Goal: Transaction & Acquisition: Purchase product/service

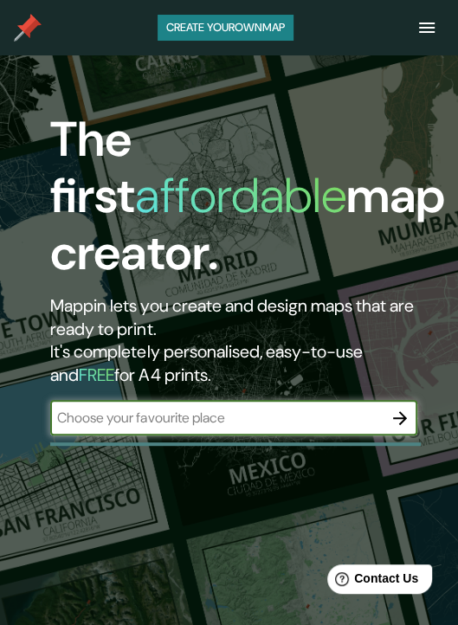
click at [262, 423] on input "text" at bounding box center [216, 418] width 332 height 20
click at [349, 418] on input "text" at bounding box center [216, 418] width 332 height 20
type input "malaga"
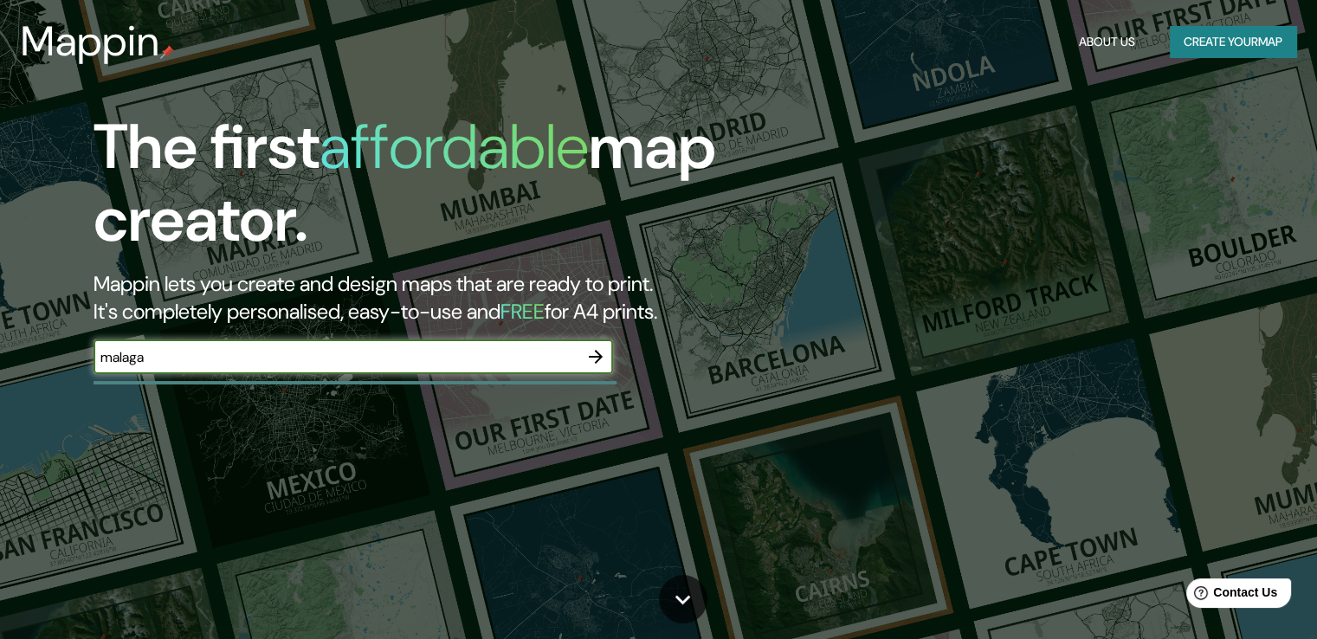
click at [470, 351] on icon "button" at bounding box center [595, 356] width 21 height 21
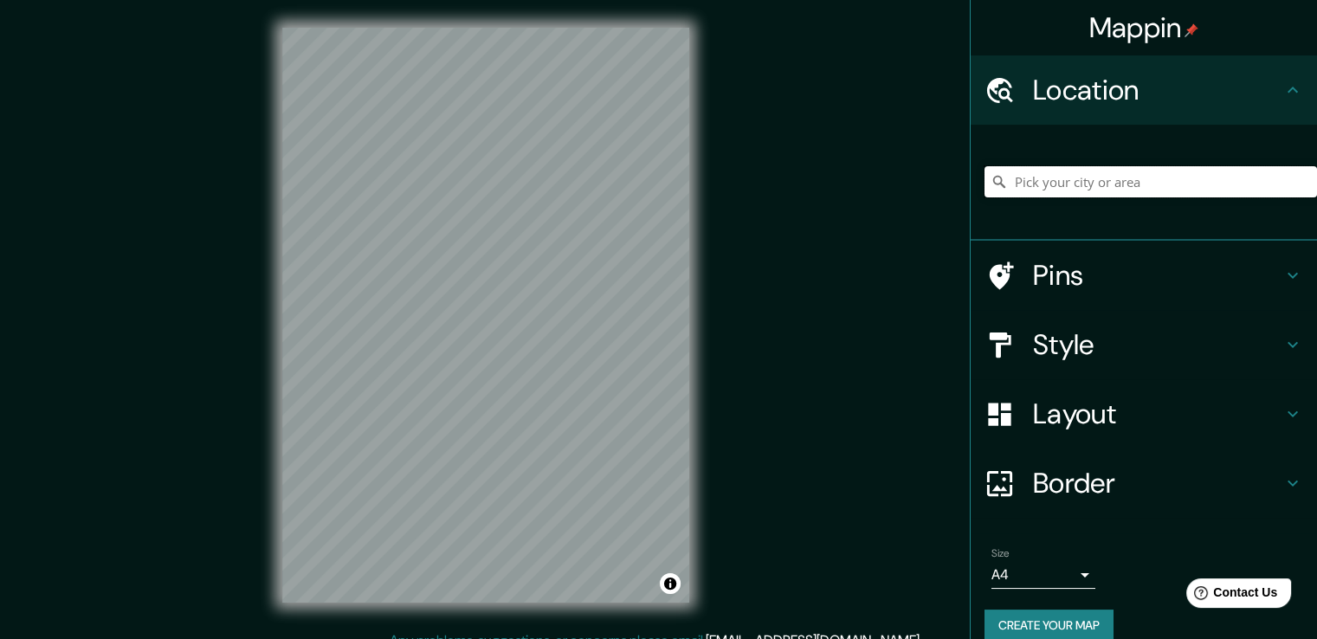
drag, startPoint x: 1074, startPoint y: 171, endPoint x: 1074, endPoint y: 188, distance: 17.3
click at [470, 171] on input "Pick your city or area" at bounding box center [1151, 181] width 333 height 31
click at [470, 188] on input "Pick your city or area" at bounding box center [1151, 181] width 333 height 31
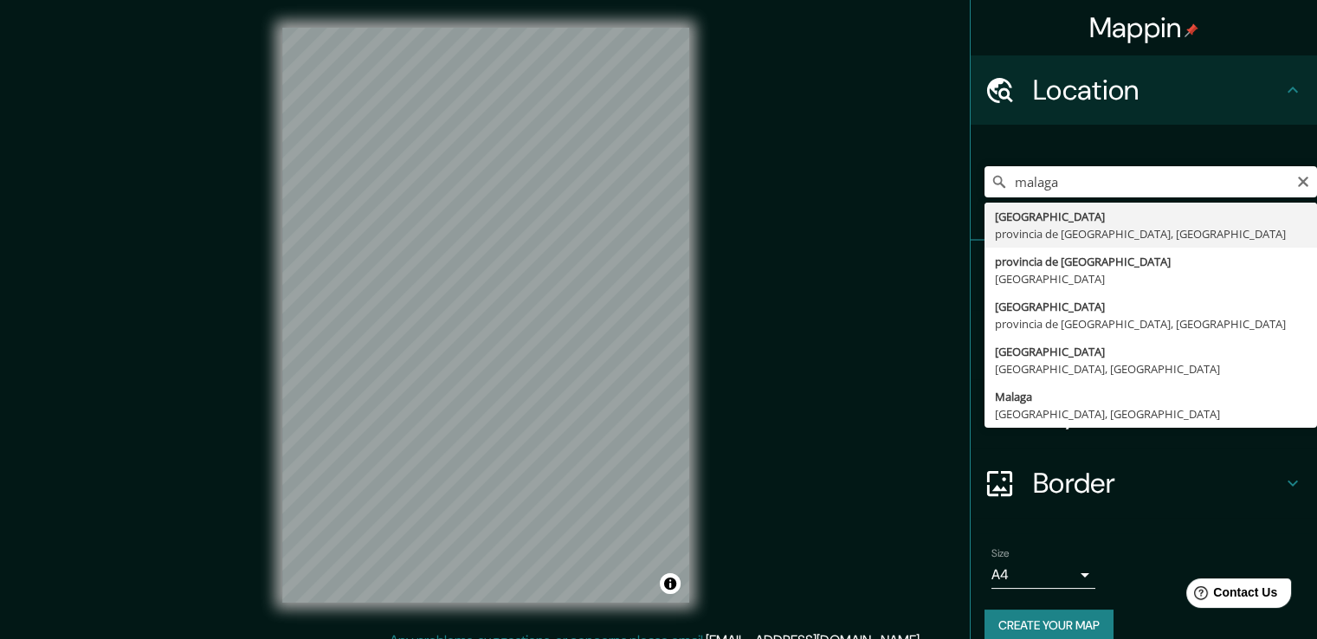
type input "Málaga, provincia de Málaga, España"
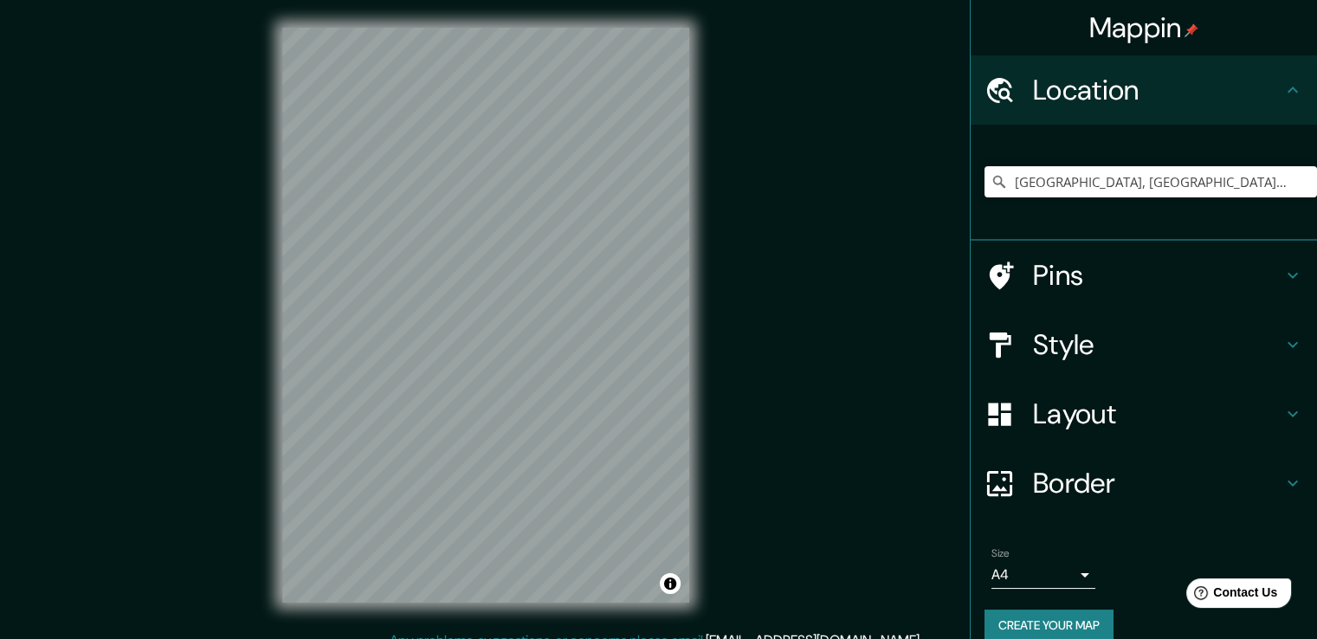
click at [470, 345] on h4 "Style" at bounding box center [1157, 344] width 249 height 35
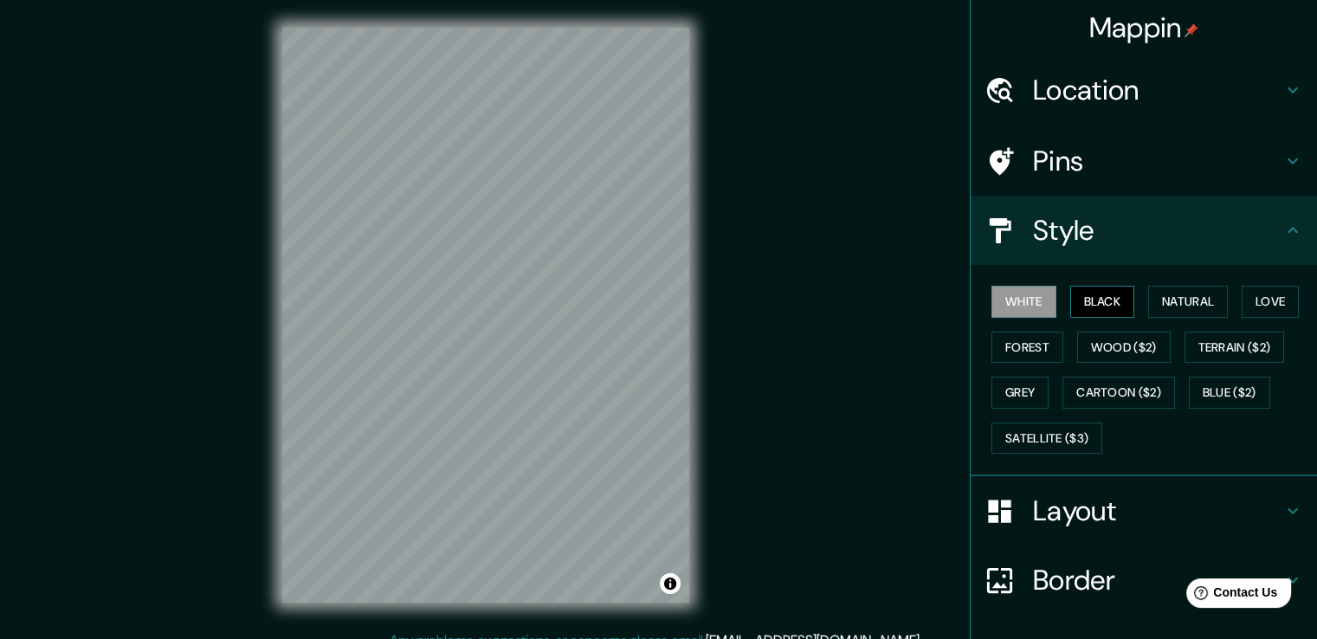
click at [470, 301] on button "Black" at bounding box center [1102, 302] width 65 height 32
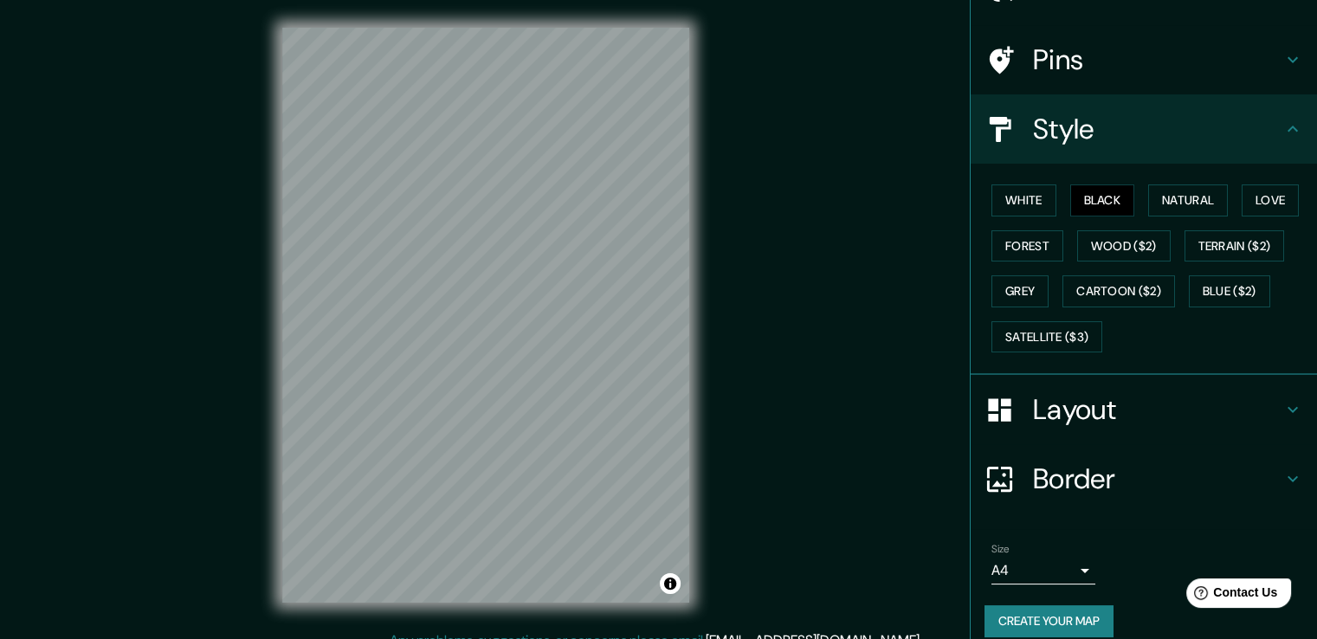
scroll to position [118, 0]
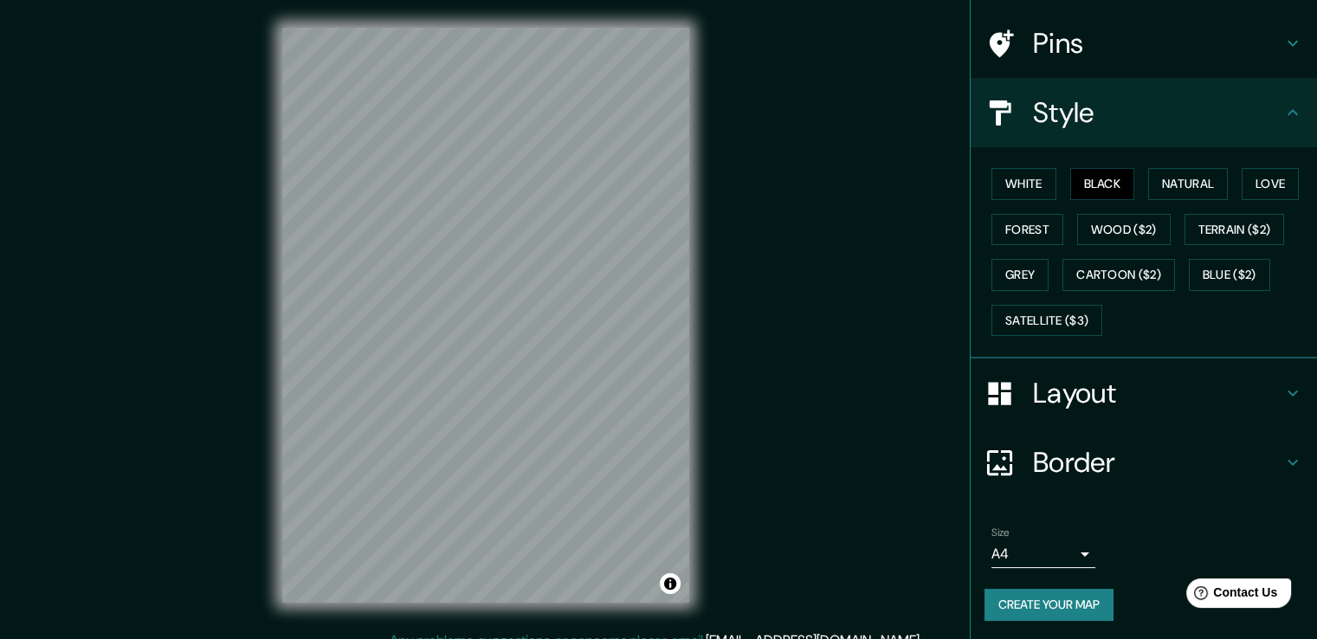
click at [470, 554] on body "Mappin Location Málaga, provincia de Málaga, España Pins Style White Black Natu…" at bounding box center [658, 319] width 1317 height 639
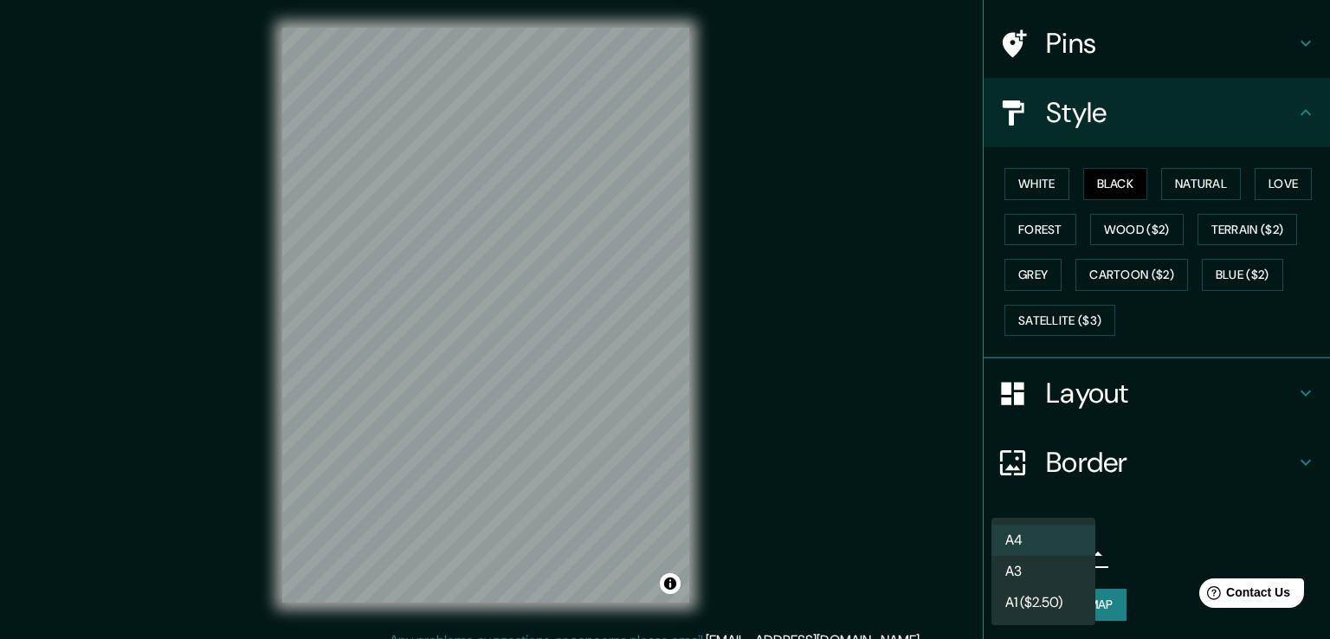
click at [470, 566] on li "A3" at bounding box center [1043, 571] width 104 height 31
type input "a4"
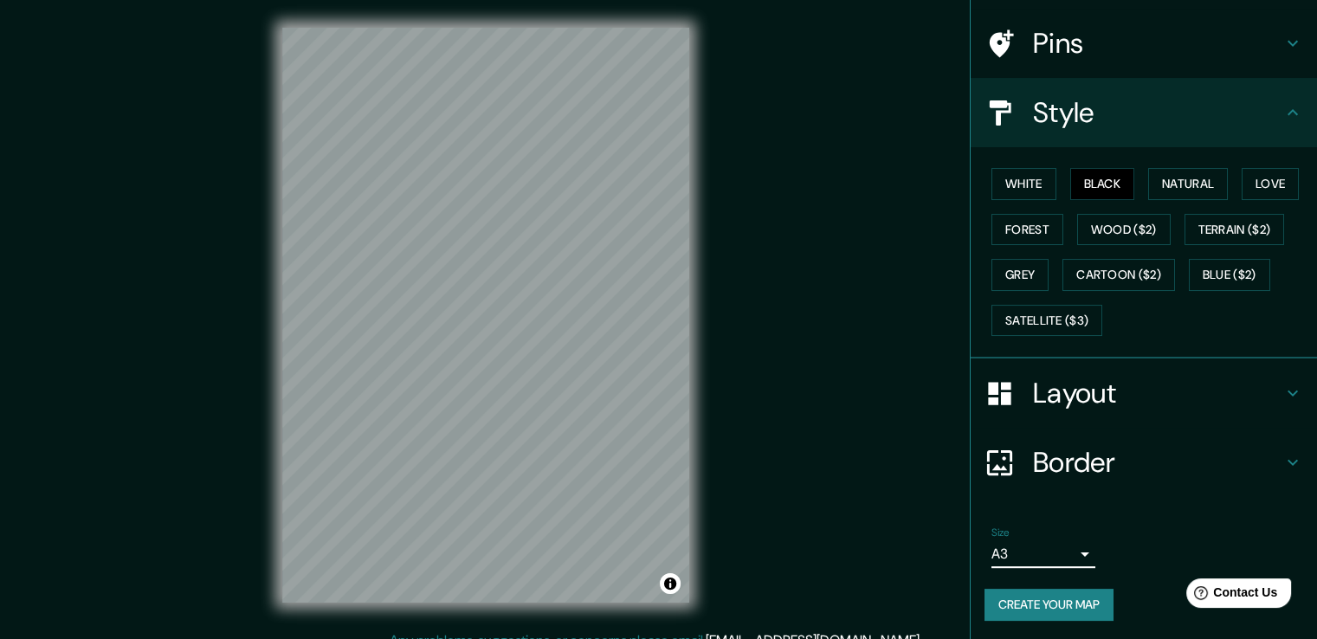
click at [470, 600] on button "Create your map" at bounding box center [1049, 605] width 129 height 32
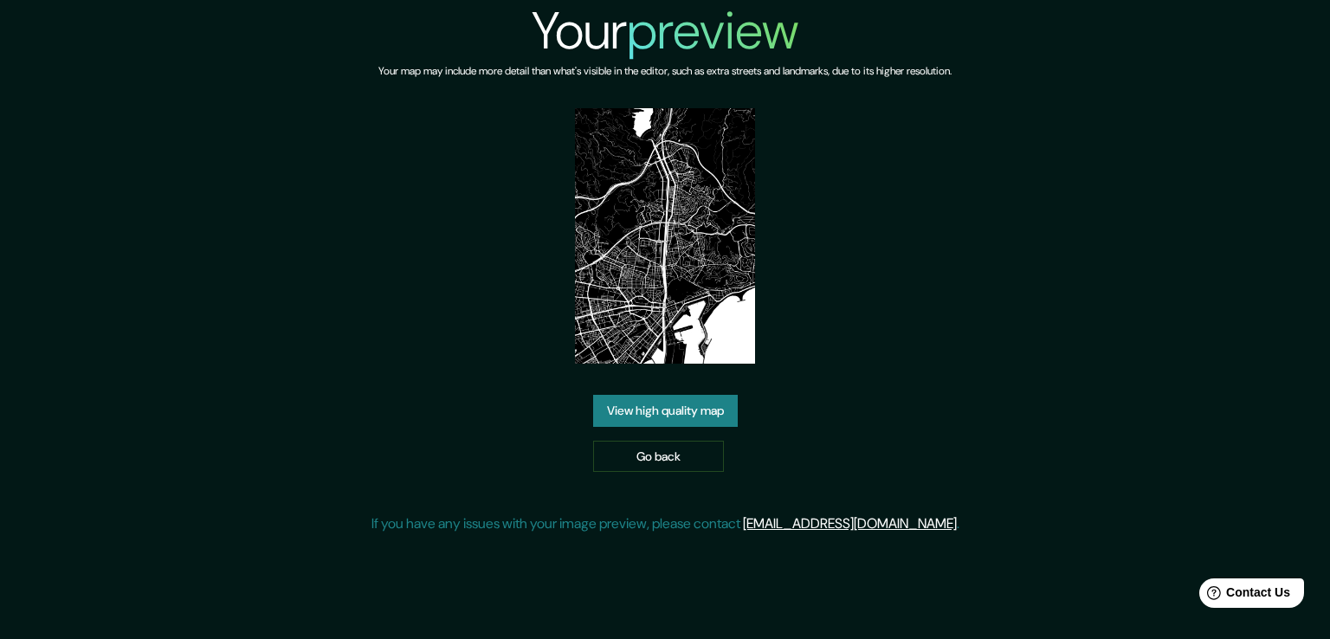
click at [623, 214] on img at bounding box center [665, 235] width 181 height 255
drag, startPoint x: 623, startPoint y: 214, endPoint x: 623, endPoint y: 179, distance: 34.6
click at [623, 179] on img at bounding box center [665, 235] width 181 height 255
drag, startPoint x: 935, startPoint y: 74, endPoint x: 994, endPoint y: 68, distance: 59.2
click at [994, 68] on div "Your preview Your map may include more detail than what's visible in the editor…" at bounding box center [665, 274] width 1330 height 548
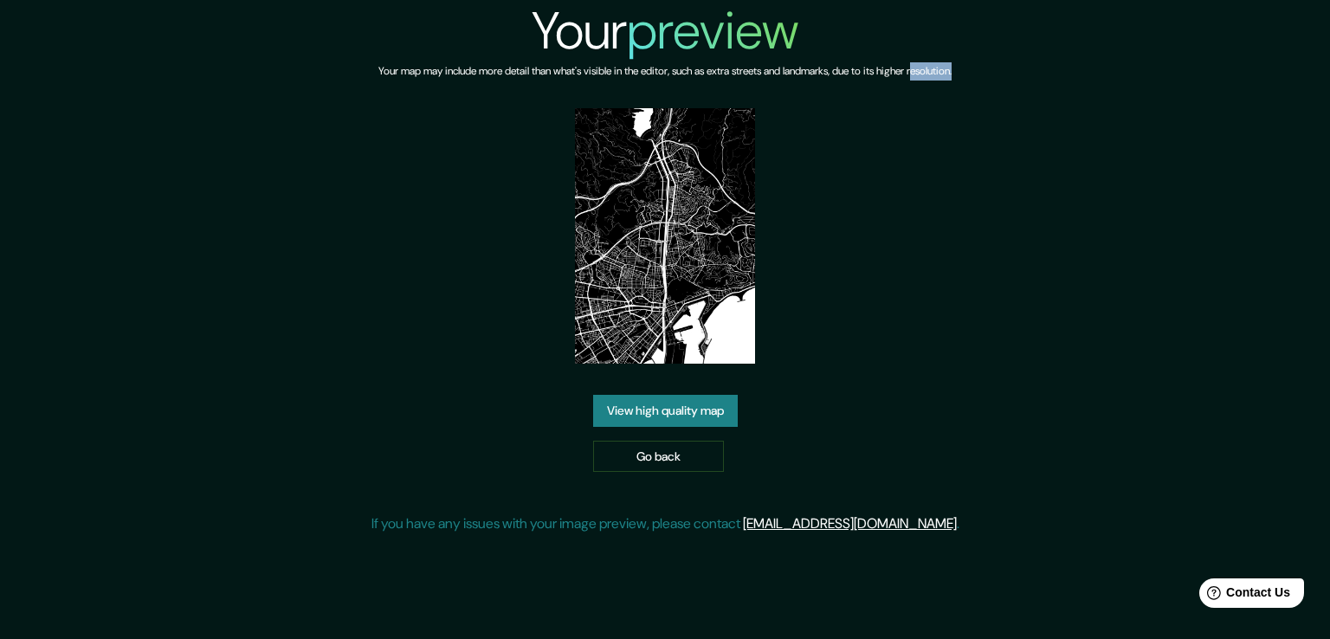
click at [994, 68] on div "Your preview Your map may include more detail than what's visible in the editor…" at bounding box center [665, 274] width 1330 height 548
click at [695, 322] on img at bounding box center [665, 235] width 181 height 255
click at [674, 400] on link "View high quality map" at bounding box center [665, 411] width 145 height 32
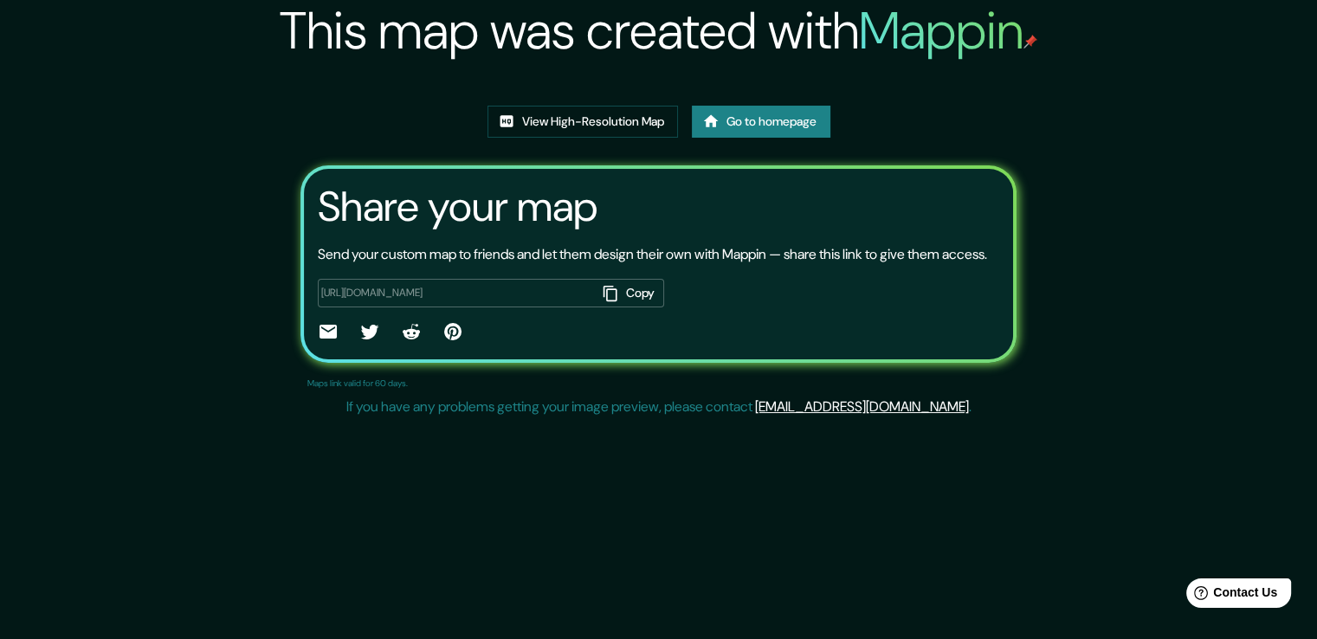
scroll to position [177, 0]
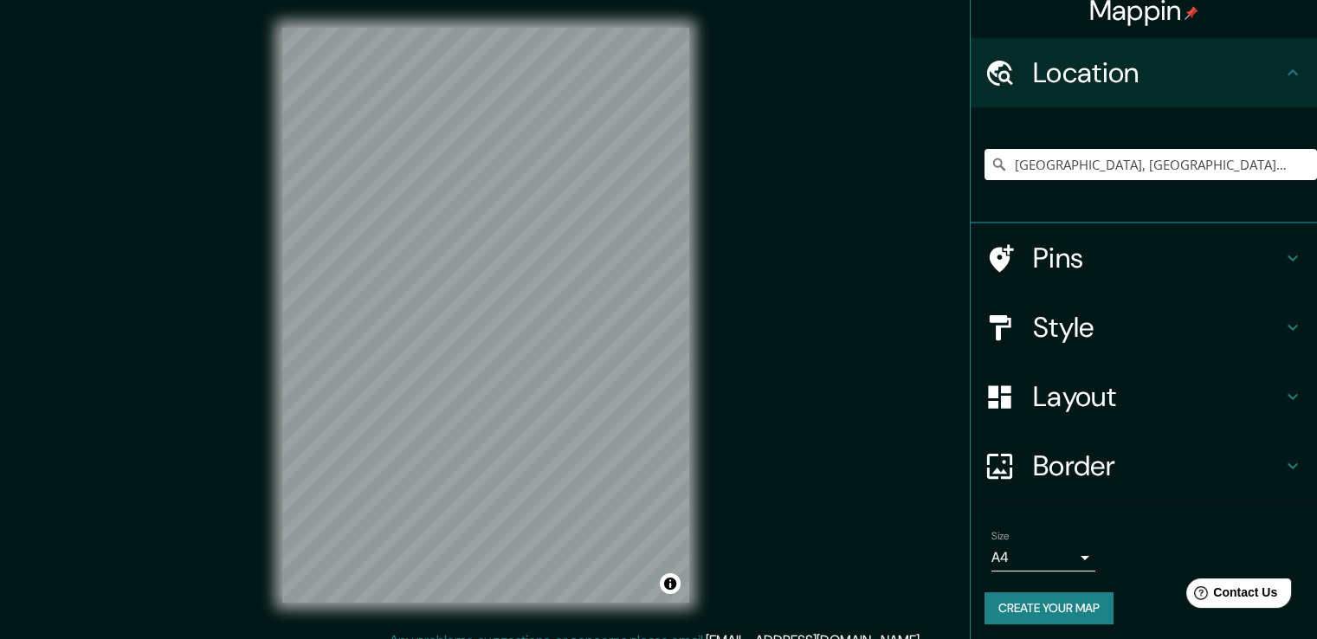
scroll to position [23, 0]
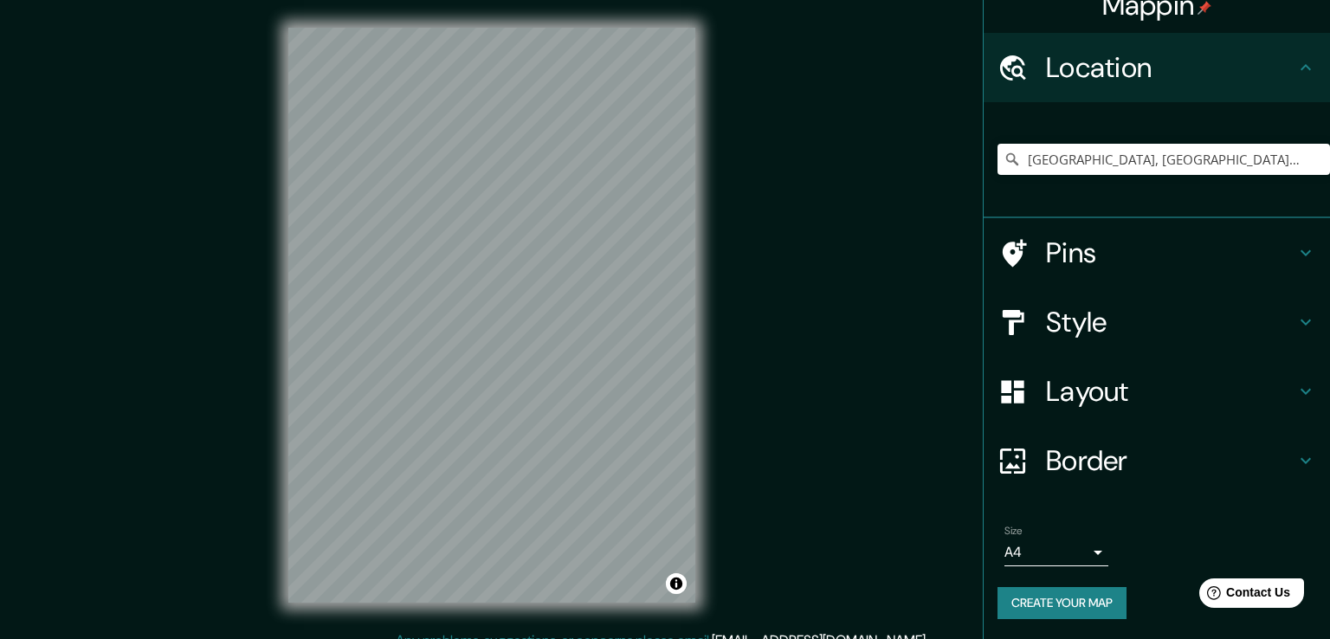
click at [1064, 564] on body "Mappin Location Málaga, provincia de Málaga, España Pins Style Layout Border Ch…" at bounding box center [665, 319] width 1330 height 639
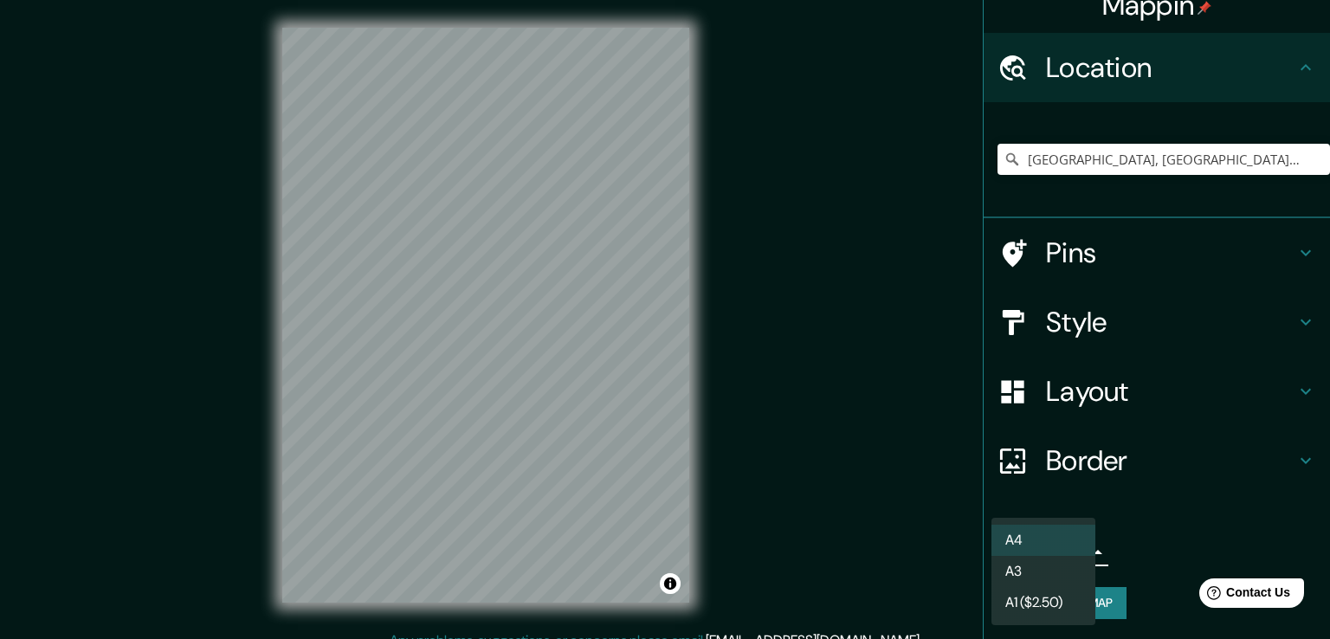
click at [1056, 572] on li "A3" at bounding box center [1043, 571] width 104 height 31
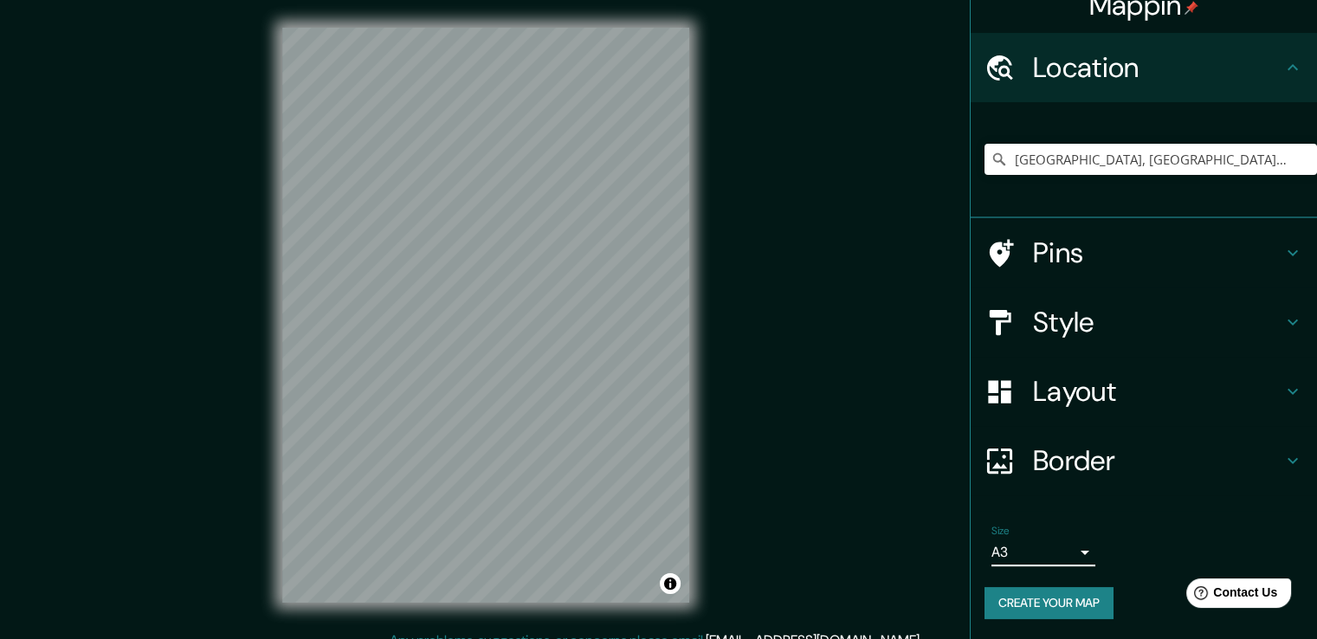
click at [1093, 596] on button "Create your map" at bounding box center [1049, 603] width 129 height 32
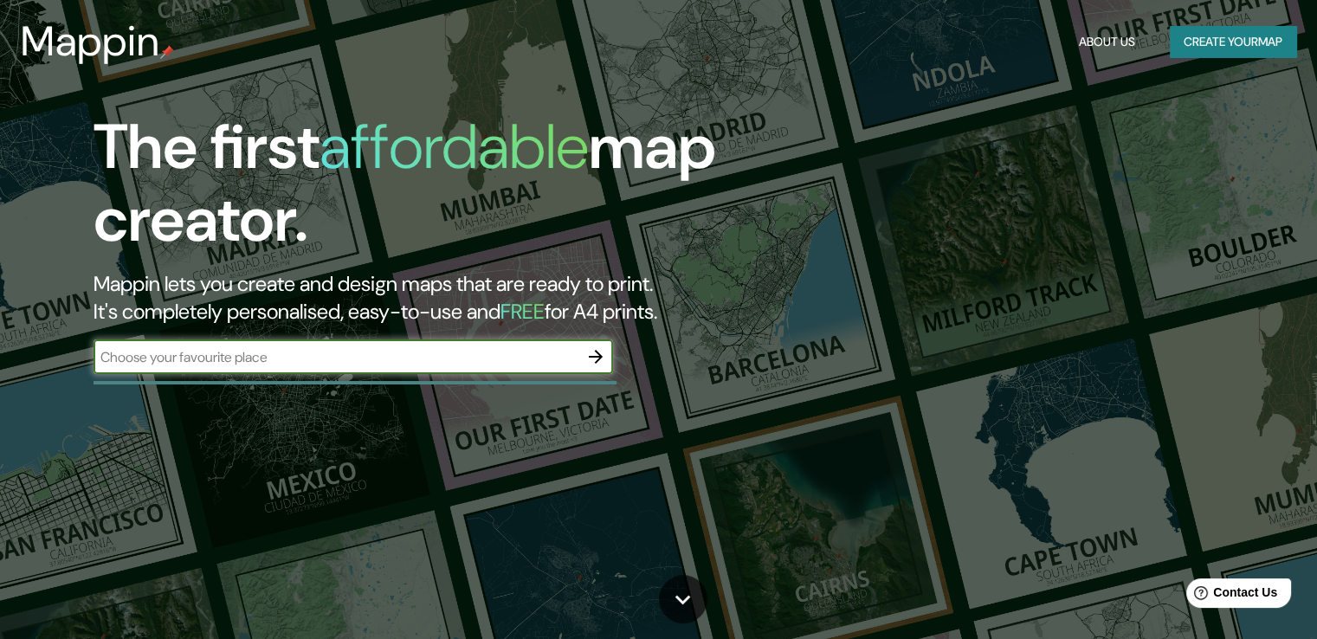
click at [313, 362] on input "text" at bounding box center [336, 357] width 485 height 20
type input "malaga"
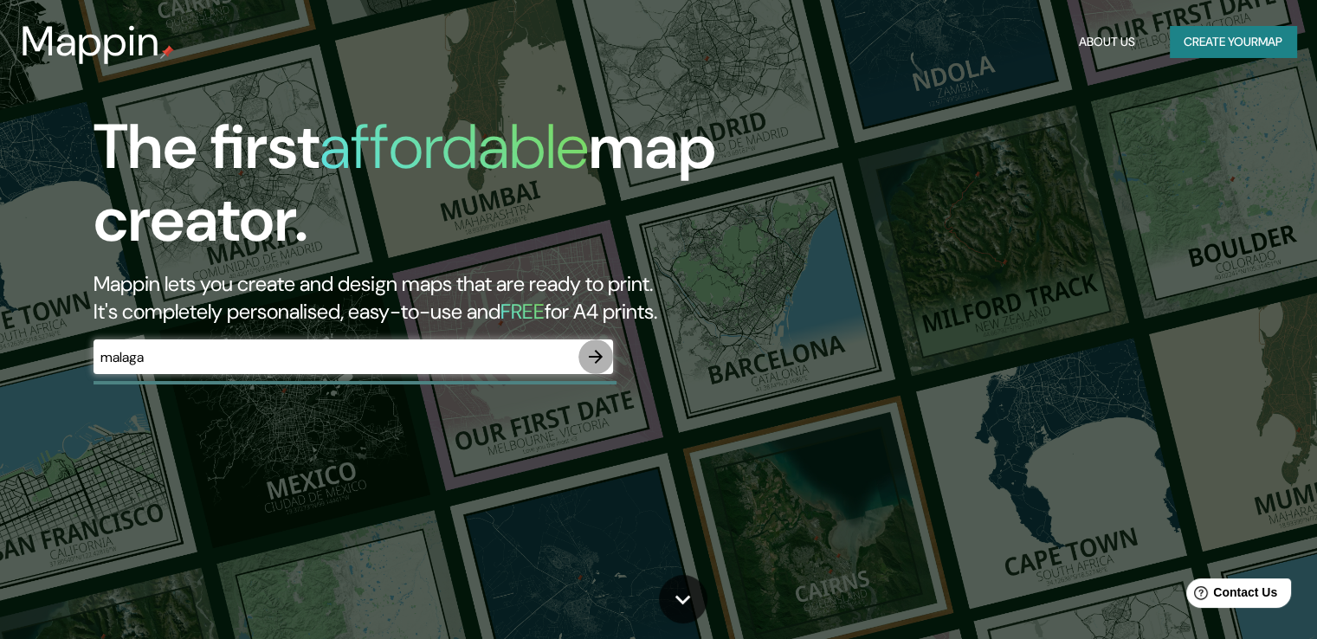
click at [597, 360] on icon "button" at bounding box center [596, 357] width 14 height 14
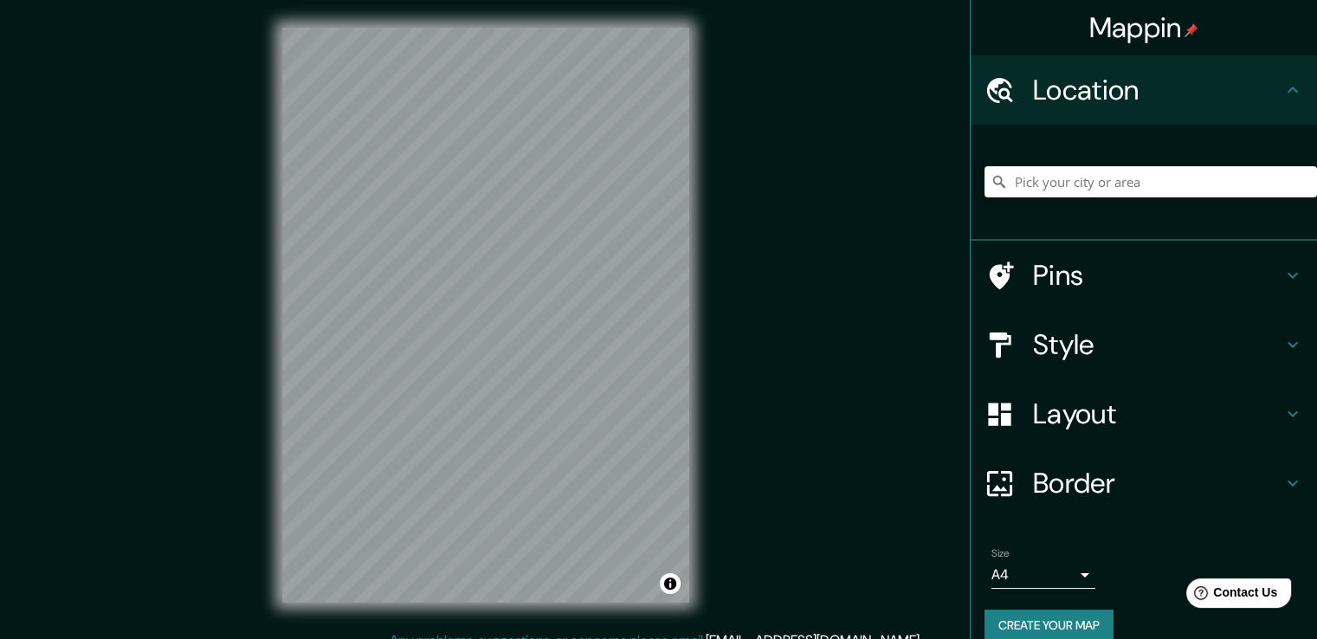
click at [1060, 183] on input "Pick your city or area" at bounding box center [1151, 181] width 333 height 31
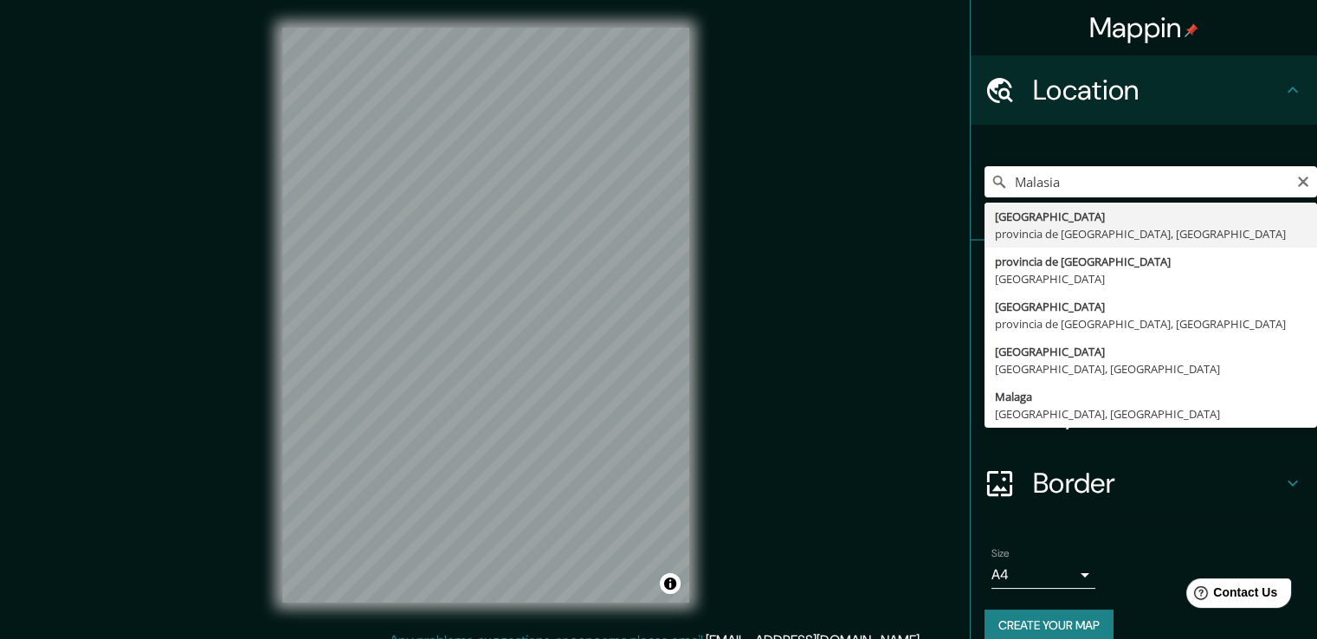
type input "[GEOGRAPHIC_DATA], [GEOGRAPHIC_DATA], [GEOGRAPHIC_DATA]"
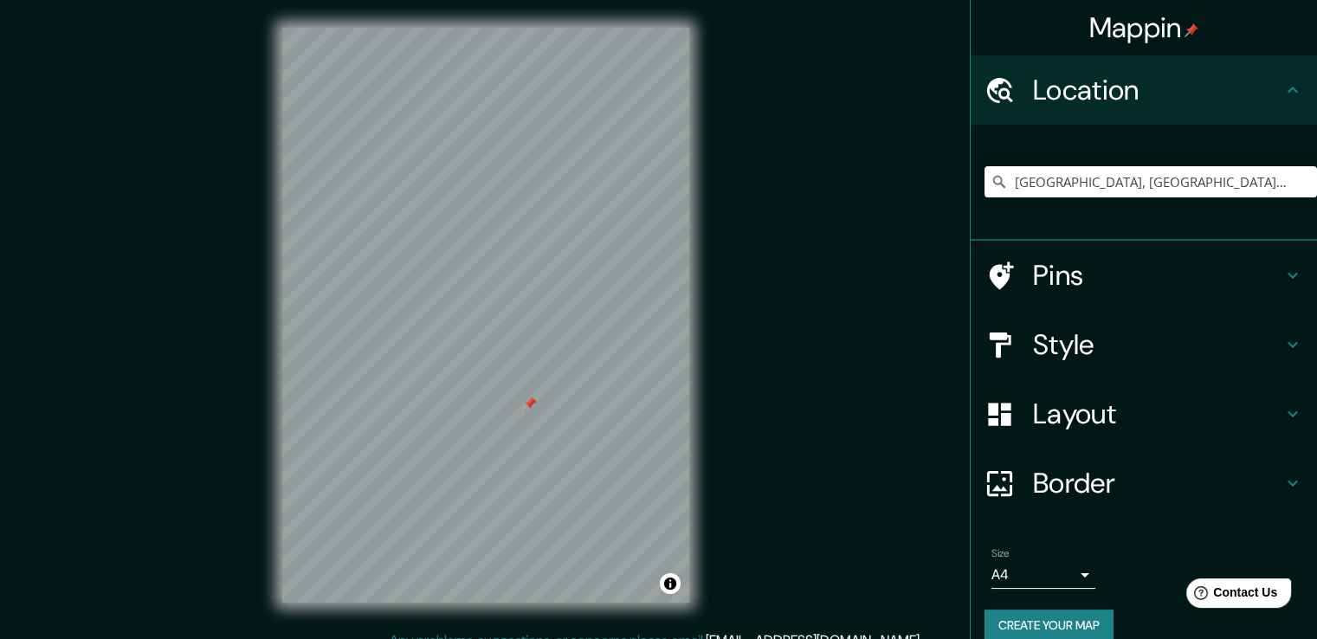
click at [1080, 617] on button "Create your map" at bounding box center [1049, 626] width 129 height 32
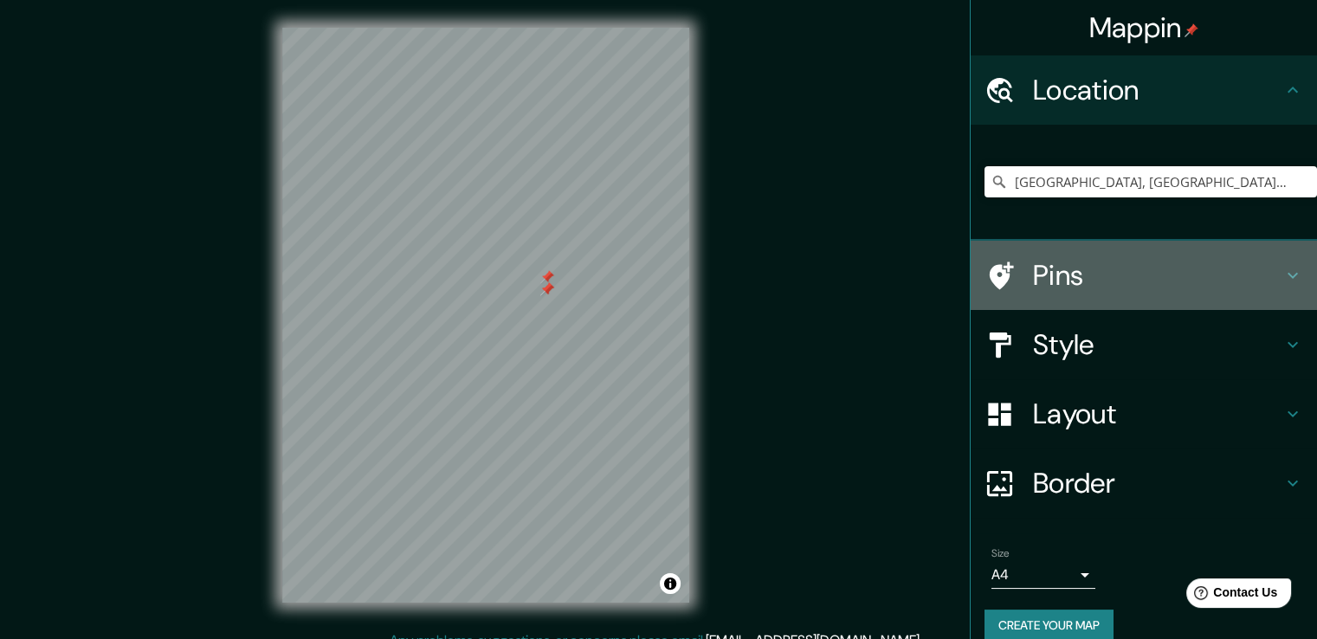
click at [1131, 262] on h4 "Pins" at bounding box center [1157, 275] width 249 height 35
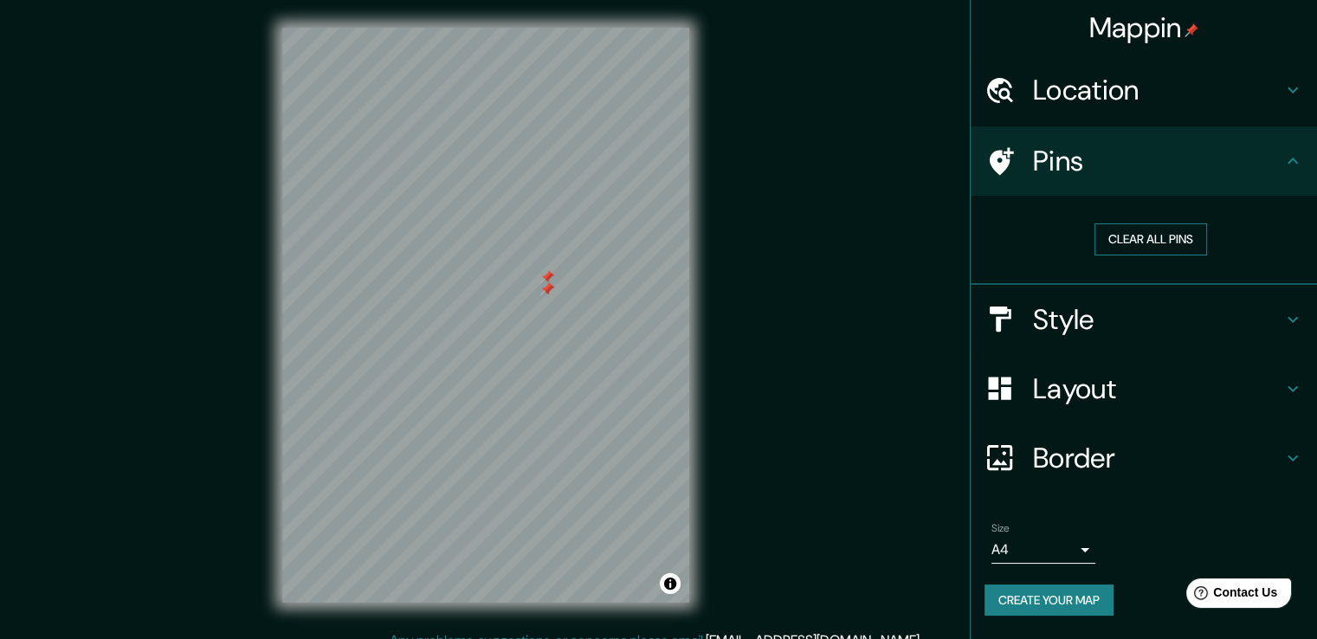
click at [1135, 243] on button "Clear all pins" at bounding box center [1150, 239] width 113 height 32
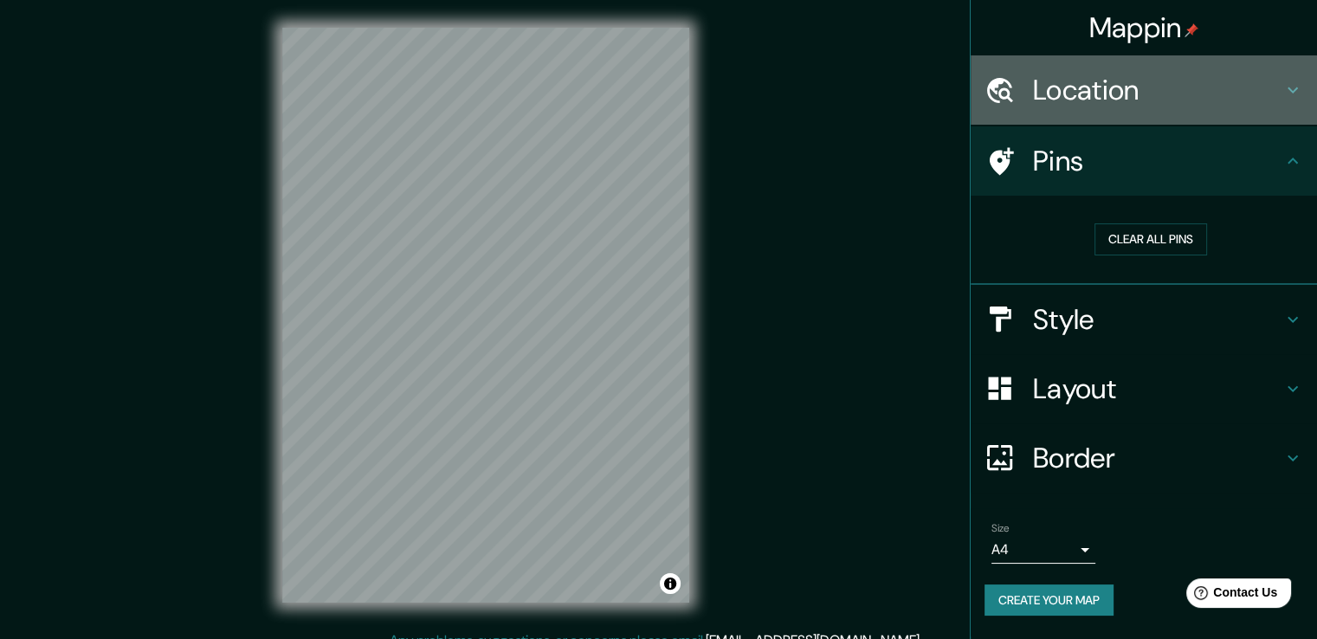
click at [1132, 105] on h4 "Location" at bounding box center [1157, 90] width 249 height 35
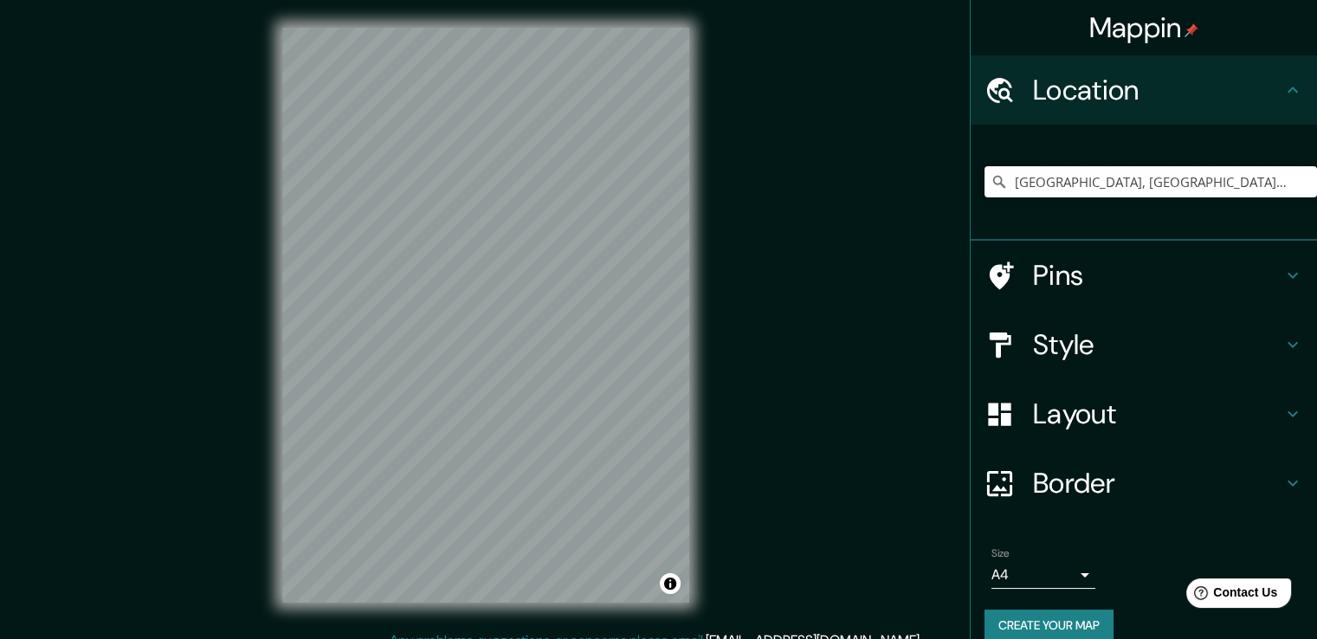
click at [1234, 185] on input "Málaga, provincia de Málaga, España" at bounding box center [1151, 181] width 333 height 31
click at [1105, 340] on h4 "Style" at bounding box center [1157, 344] width 249 height 35
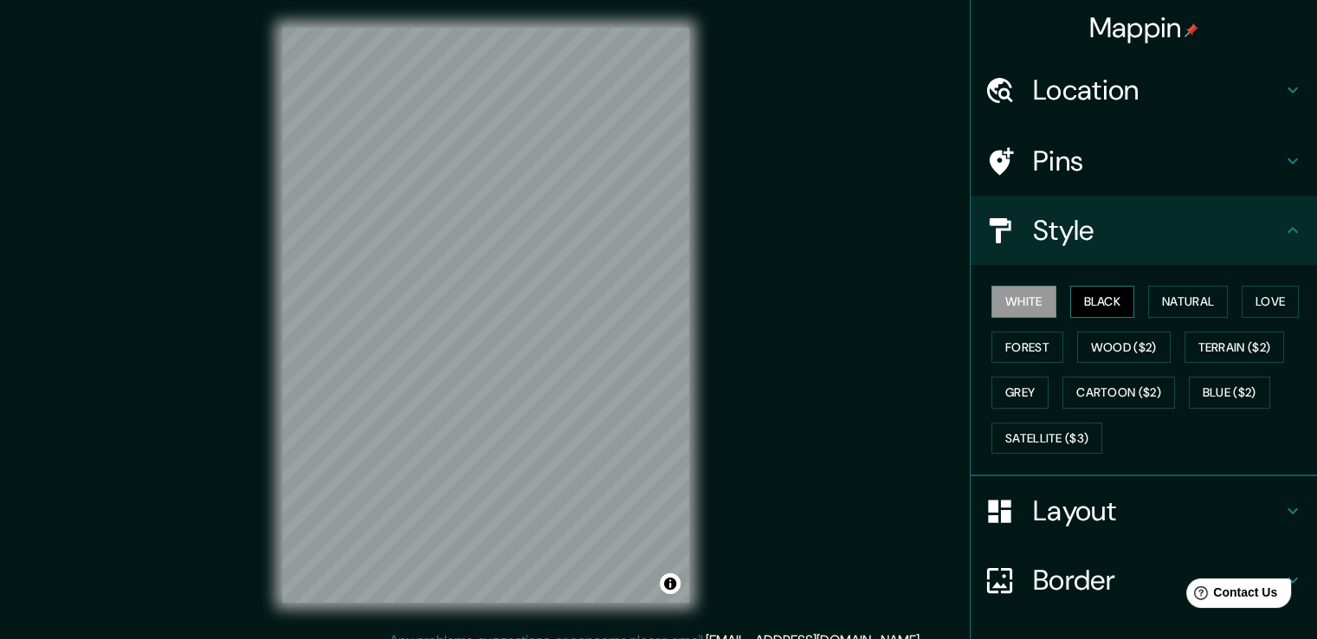
click at [1070, 304] on button "Black" at bounding box center [1102, 302] width 65 height 32
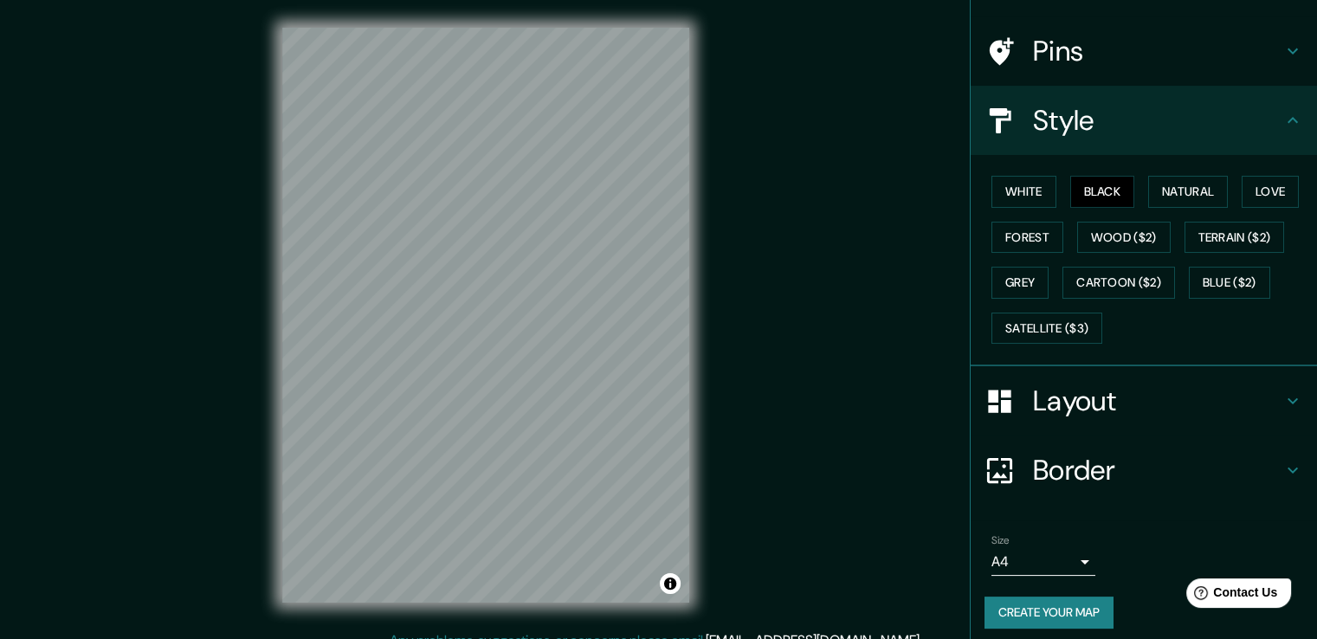
scroll to position [118, 0]
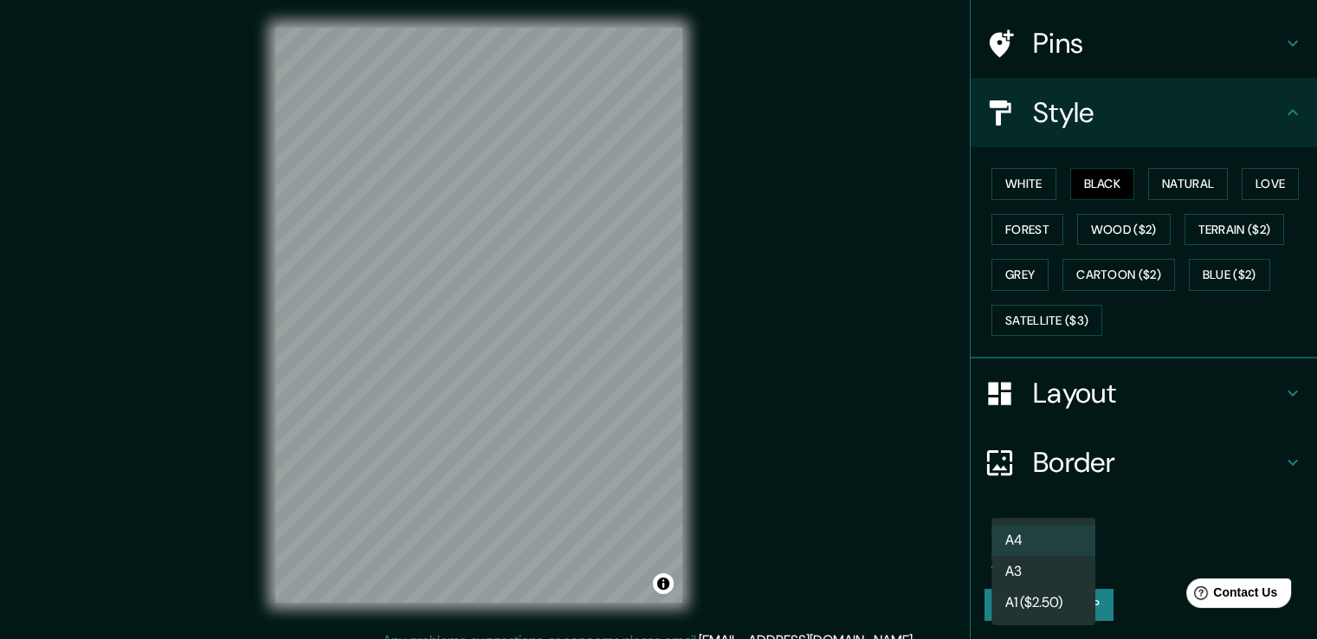
click at [1062, 548] on body "Mappin Location Málaga, provincia de Málaga, España Pins Style White Black Natu…" at bounding box center [658, 319] width 1317 height 639
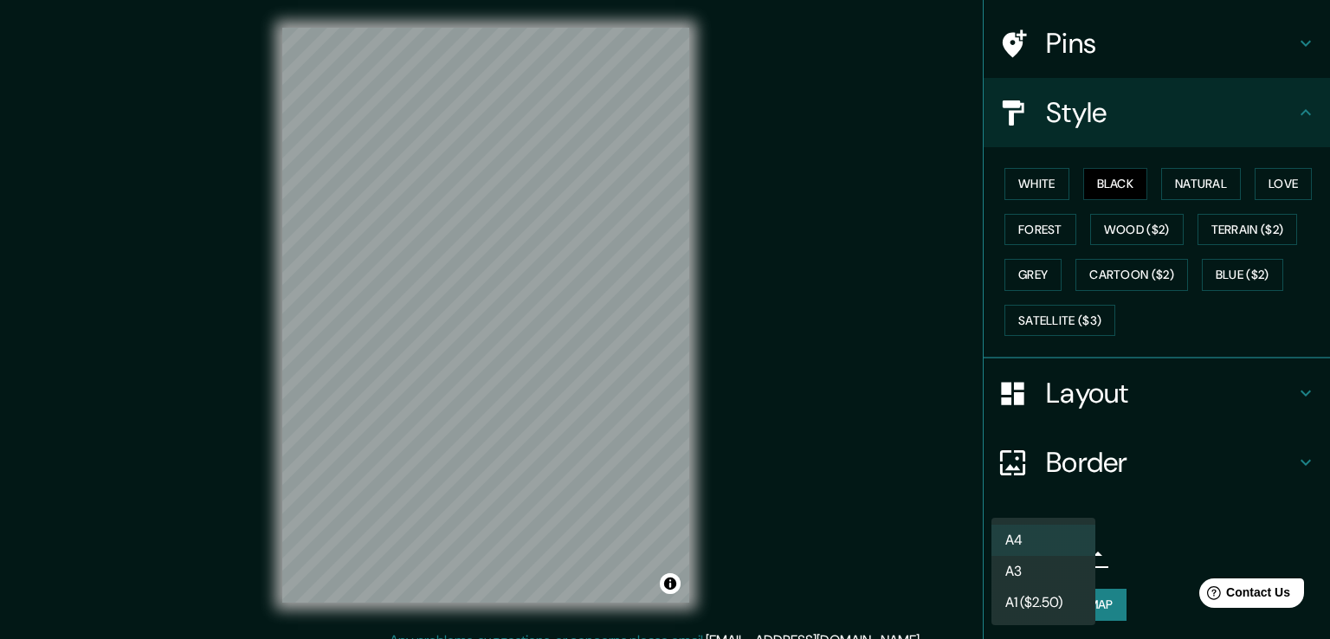
click at [1046, 569] on li "A3" at bounding box center [1043, 571] width 104 height 31
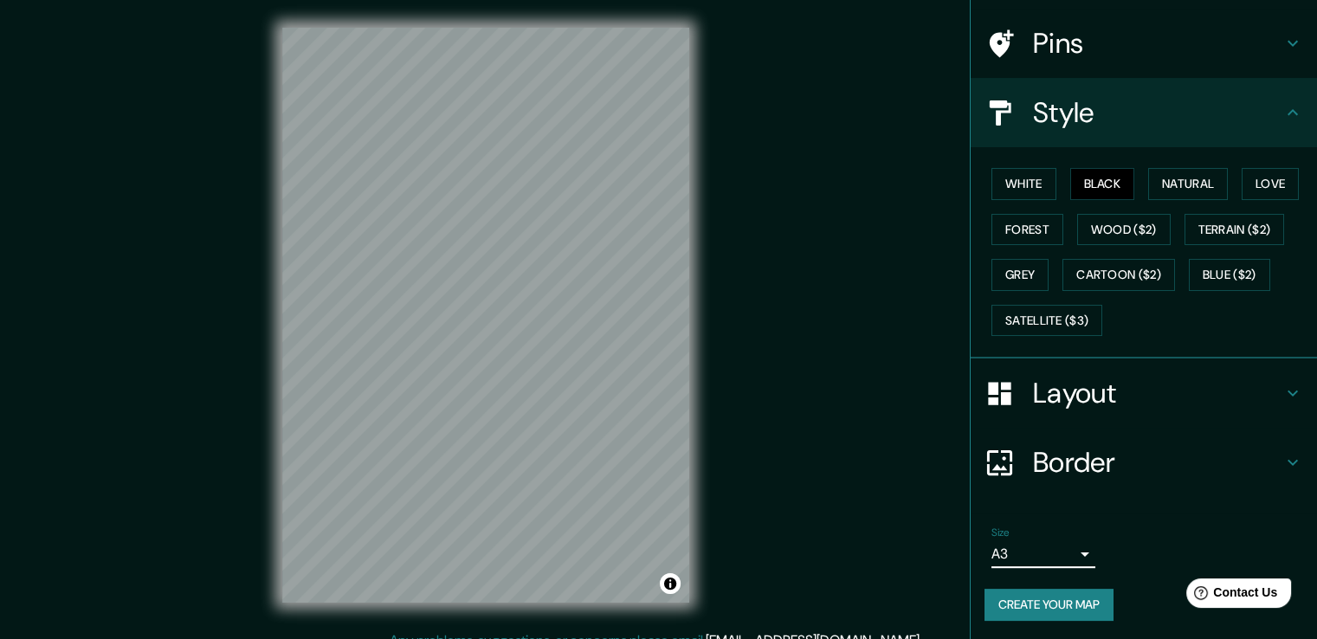
click at [1073, 596] on button "Create your map" at bounding box center [1049, 605] width 129 height 32
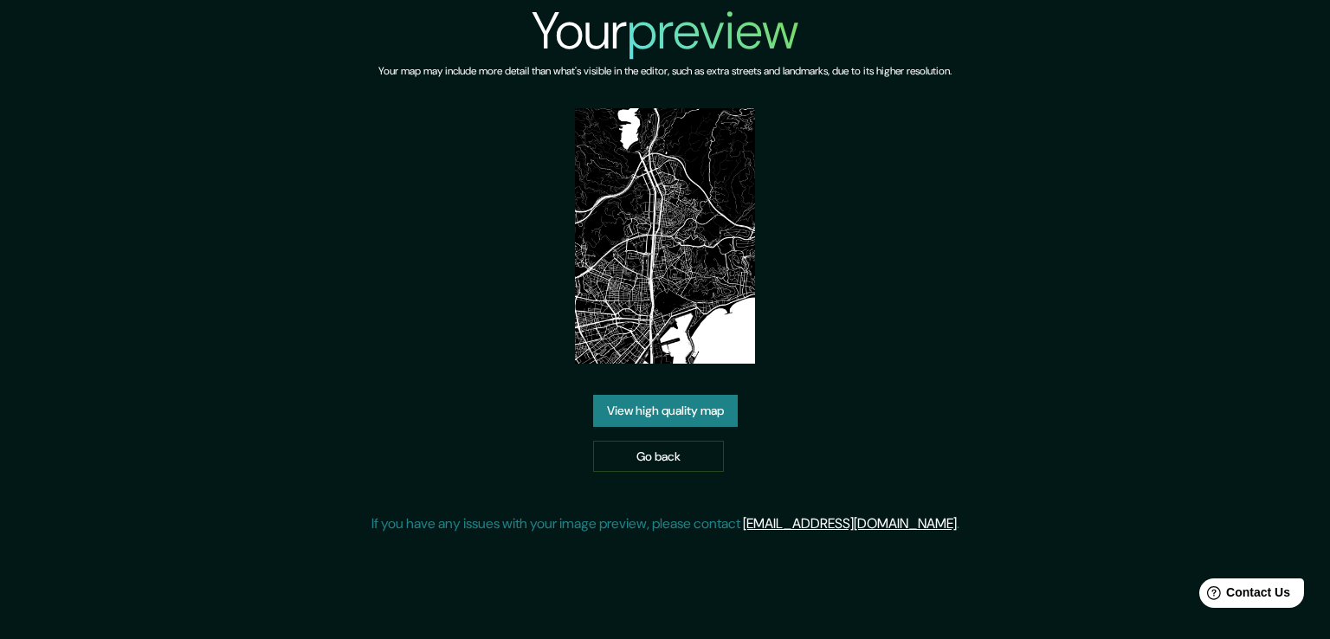
click at [701, 407] on link "View high quality map" at bounding box center [665, 411] width 145 height 32
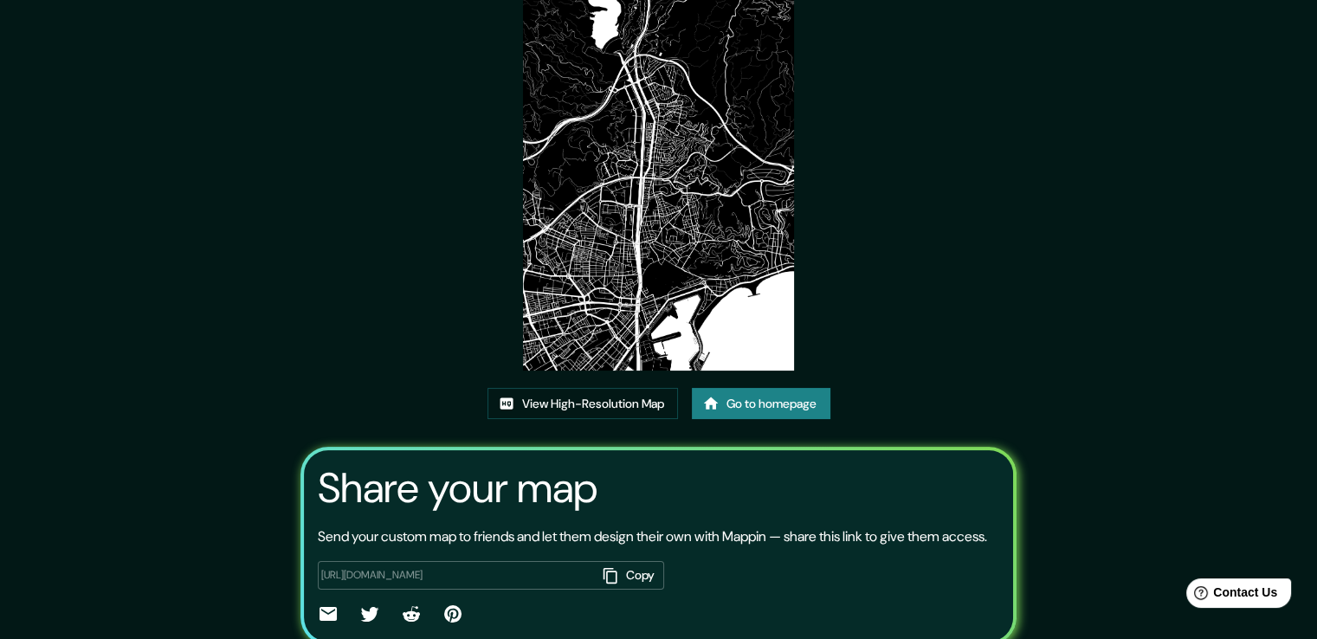
scroll to position [177, 0]
